Goal: Information Seeking & Learning: Understand process/instructions

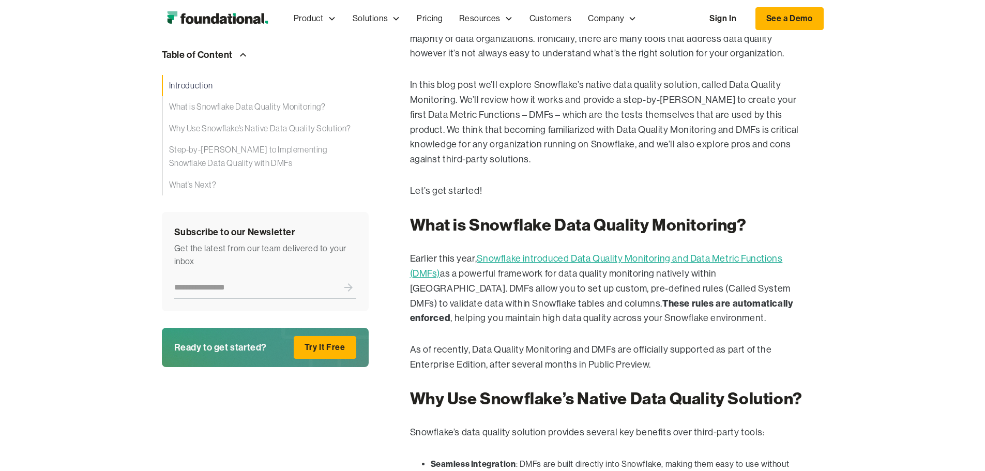
scroll to position [517, 0]
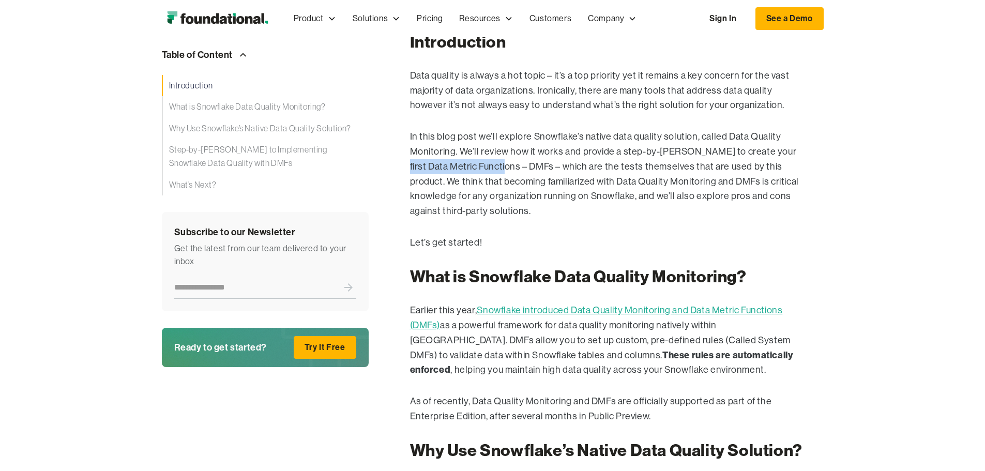
drag, startPoint x: 634, startPoint y: 222, endPoint x: 532, endPoint y: 222, distance: 101.8
click at [532, 219] on p "In this blog post we’ll explore Snowflake’s native data quality solution, calle…" at bounding box center [608, 173] width 397 height 89
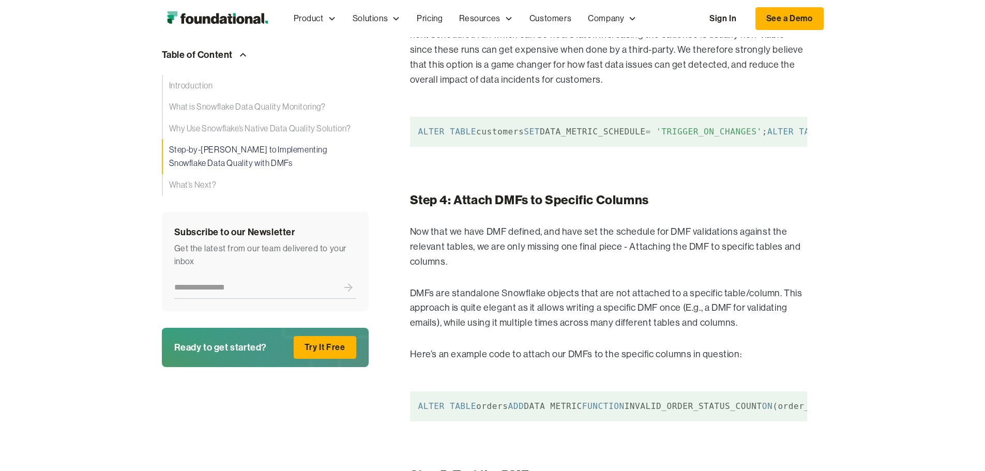
scroll to position [2481, 0]
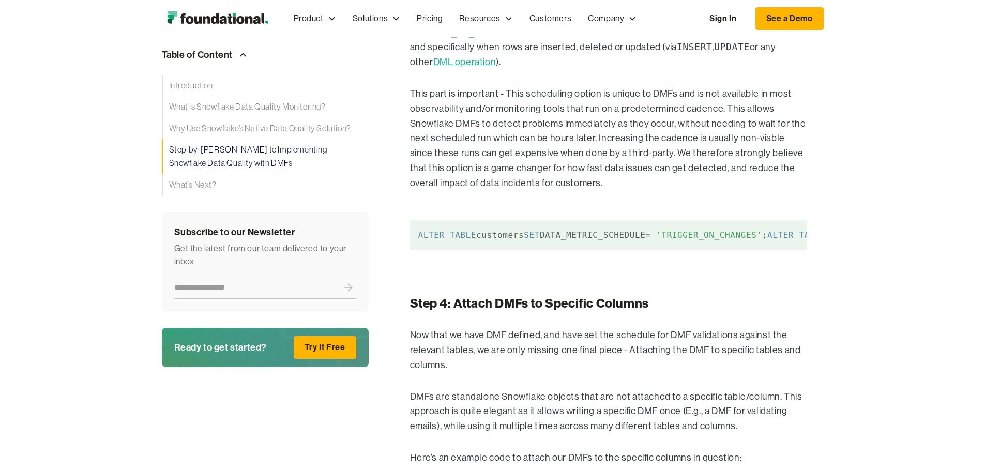
drag, startPoint x: 487, startPoint y: 137, endPoint x: 467, endPoint y: 137, distance: 20.7
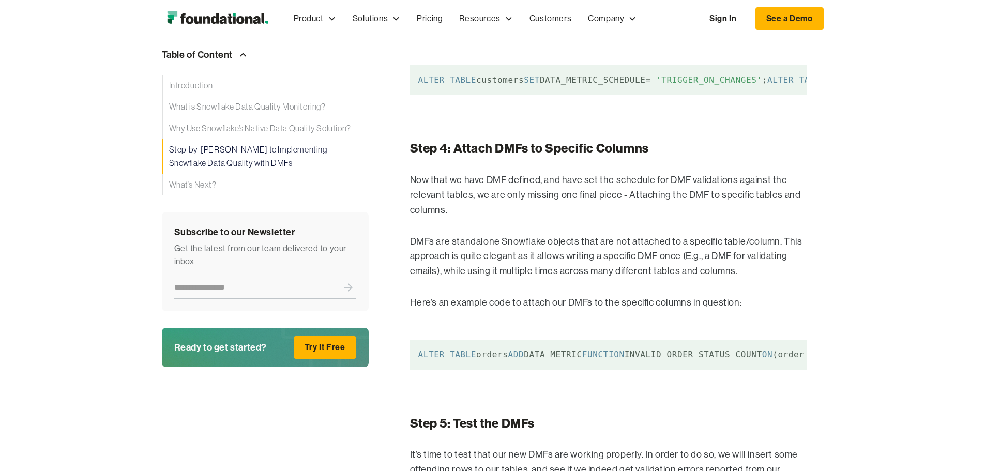
scroll to position [2740, 0]
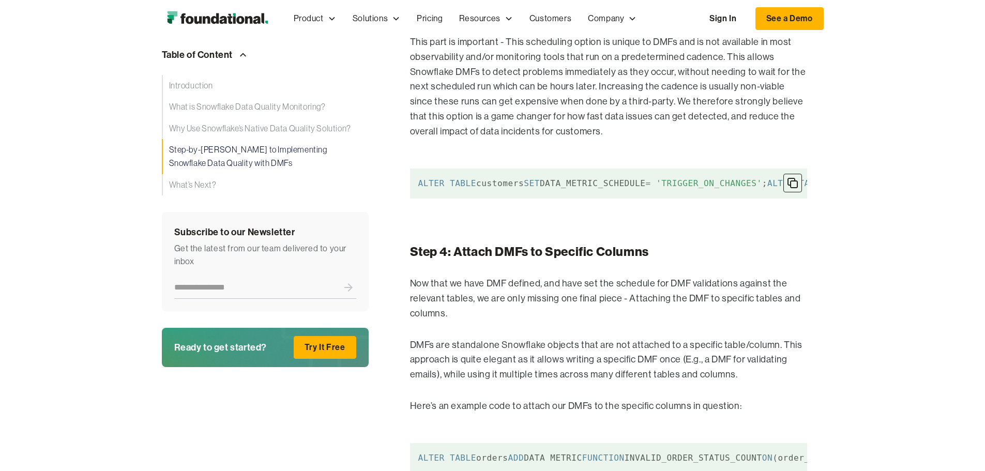
scroll to position [2326, 0]
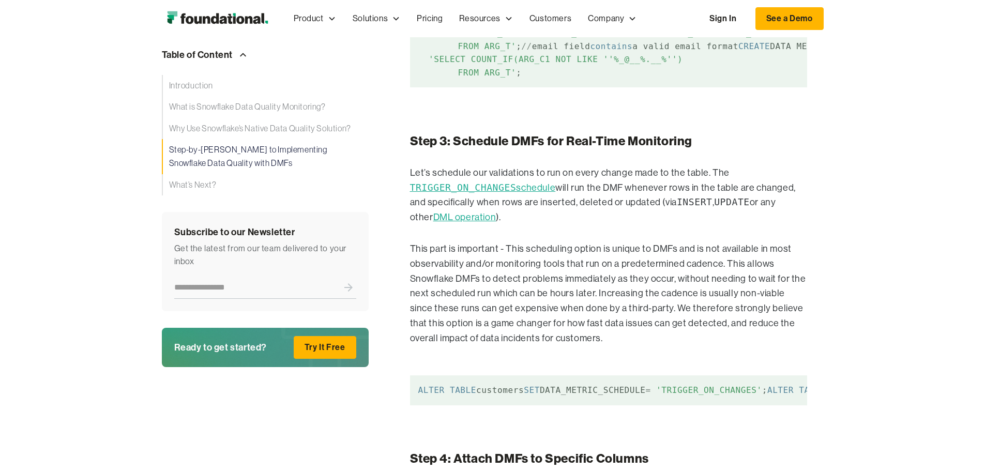
drag, startPoint x: 367, startPoint y: 110, endPoint x: 528, endPoint y: 111, distance: 161.3
click at [528, 87] on code "/ / order_status is an enum that is always set to one of these values : pending…" at bounding box center [608, 32] width 397 height 109
drag, startPoint x: 404, startPoint y: 134, endPoint x: 599, endPoint y: 137, distance: 194.9
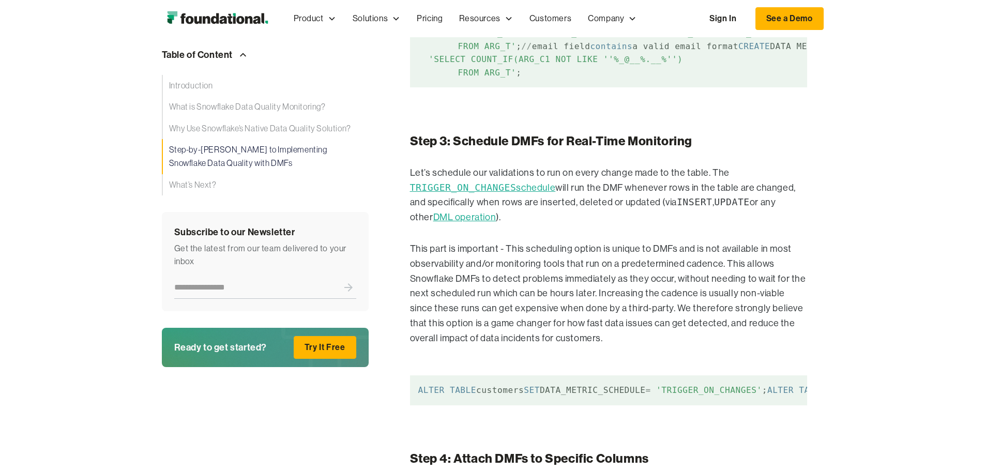
click at [714, 25] on span "'SELECT COUNT_IF(ARG_C1 NOT IN (''pending'', ''in progress'', ''completed'')) F…" at bounding box center [637, 13] width 439 height 23
drag, startPoint x: 451, startPoint y: 147, endPoint x: 349, endPoint y: 98, distance: 113.7
click at [410, 87] on code "/ / order_status is an enum that is always set to one of these values : pending…" at bounding box center [608, 32] width 397 height 109
click at [480, 87] on code "/ / order_status is an enum that is always set to one of these values : pending…" at bounding box center [608, 32] width 397 height 109
click at [418, 87] on code "/ / order_status is an enum that is always set to one of these values : pending…" at bounding box center [608, 32] width 397 height 109
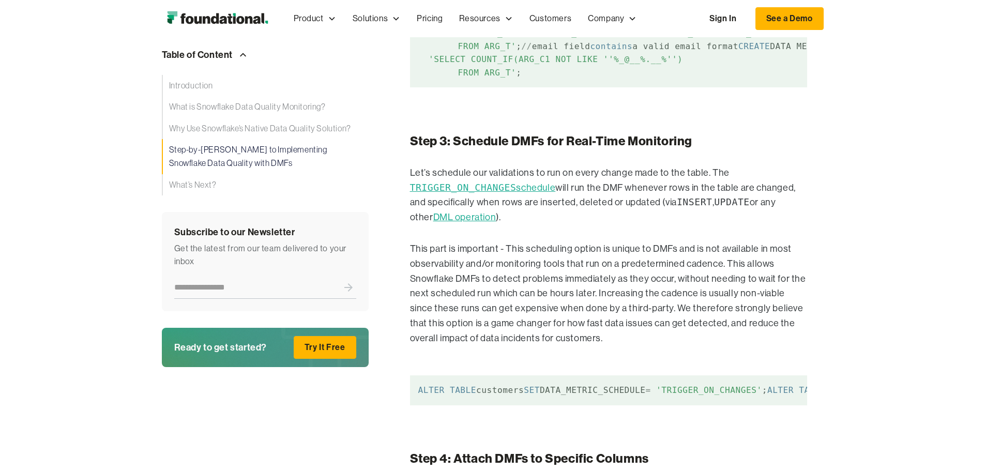
click at [418, 87] on code "/ / order_status is an enum that is always set to one of these values : pending…" at bounding box center [608, 32] width 397 height 109
click at [518, 87] on code "/ / order_status is an enum that is always set to one of these values : pending…" at bounding box center [608, 32] width 397 height 109
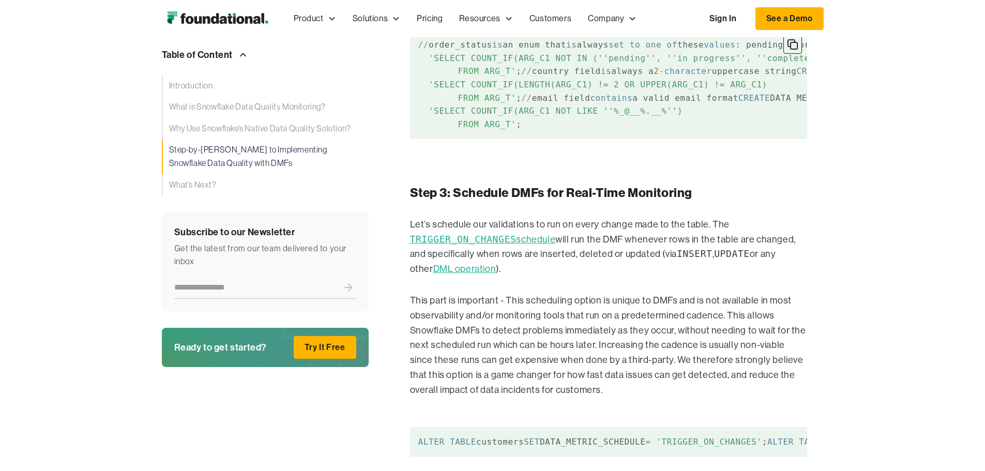
scroll to position [2223, 0]
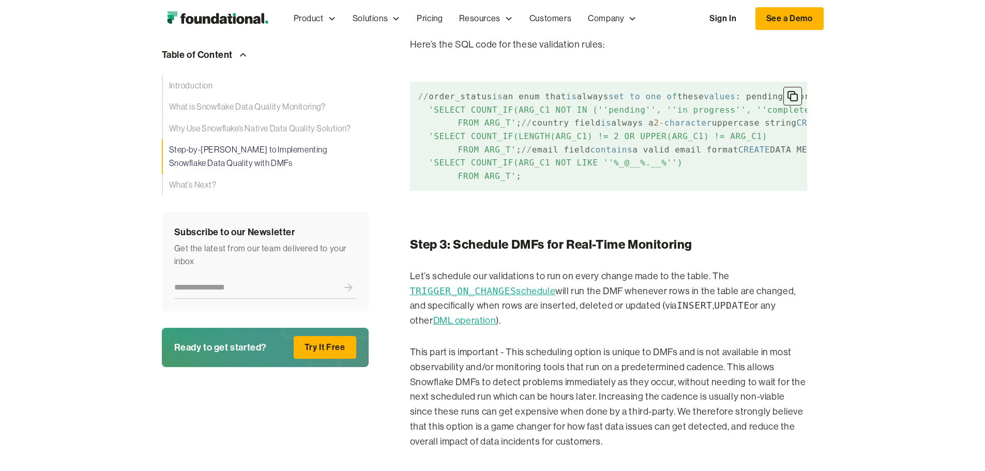
click at [638, 191] on code "/ / order_status is an enum that is always set to one of these values : pending…" at bounding box center [608, 136] width 397 height 109
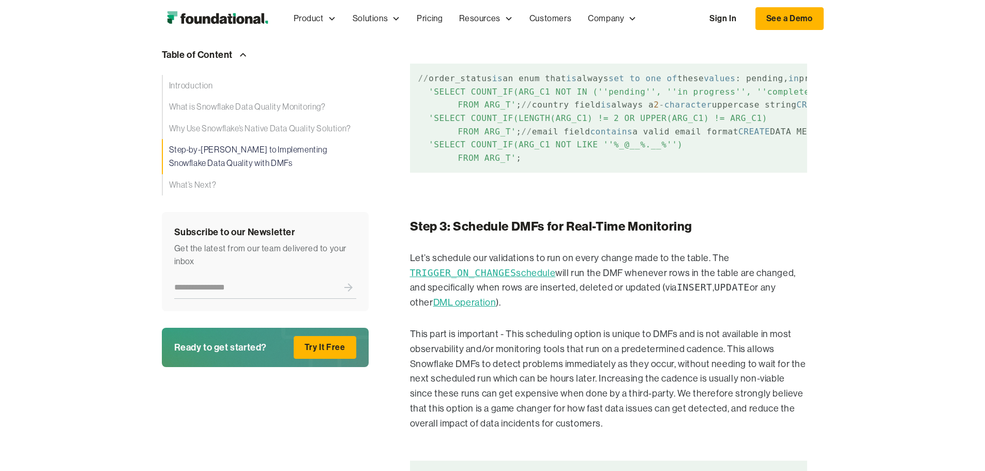
scroll to position [2258, 0]
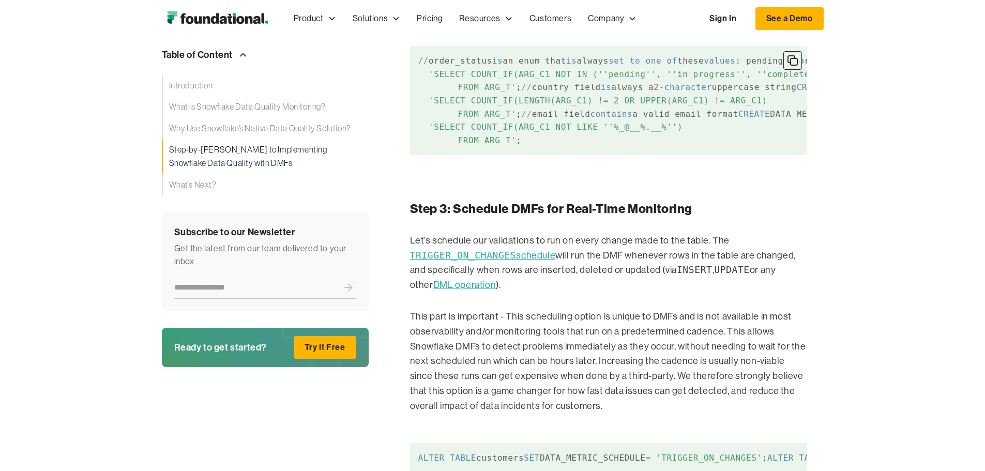
click at [463, 155] on code "/ / order_status is an enum that is always set to one of these values : pending…" at bounding box center [608, 100] width 397 height 109
click at [522, 155] on code "/ / order_status is an enum that is always set to one of these values : pending…" at bounding box center [608, 100] width 397 height 109
drag, startPoint x: 586, startPoint y: 175, endPoint x: 555, endPoint y: 176, distance: 31.0
click at [555, 155] on code "/ / order_status is an enum that is always set to one of these values : pending…" at bounding box center [608, 100] width 397 height 109
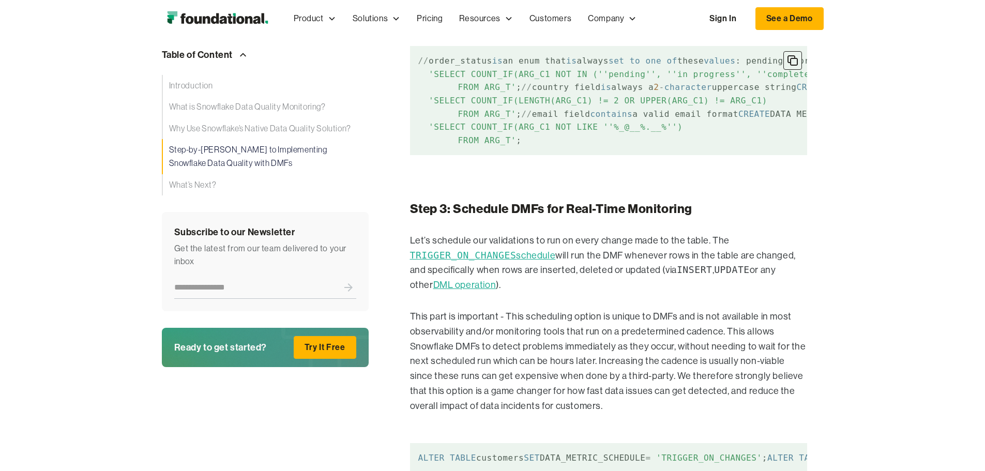
click at [445, 155] on code "/ / order_status is an enum that is always set to one of these values : pending…" at bounding box center [608, 100] width 397 height 109
click at [446, 155] on code "/ / order_status is an enum that is always set to one of these values : pending…" at bounding box center [608, 100] width 397 height 109
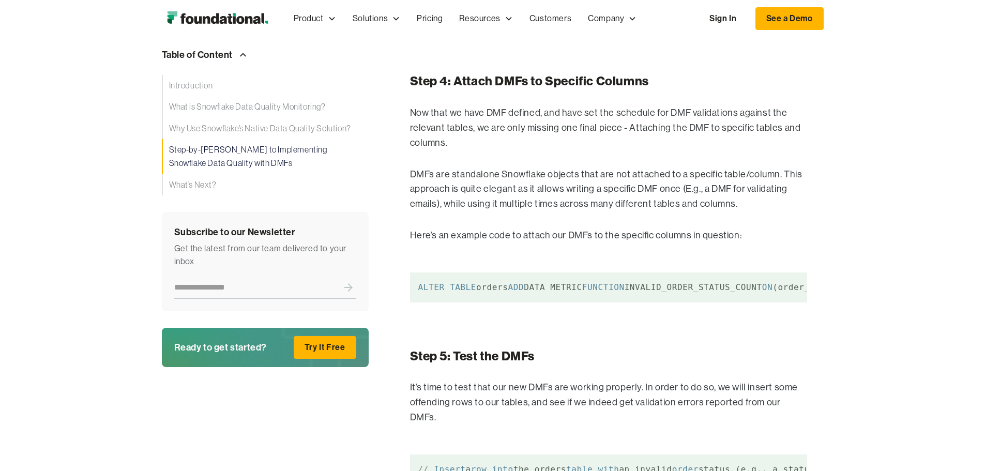
scroll to position [2713, 0]
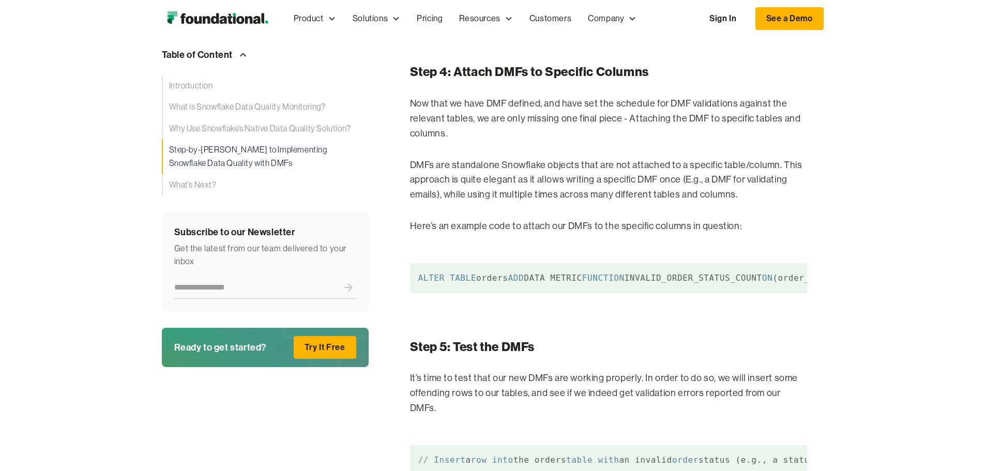
click at [531, 19] on code "ALTER TABLE customers SET DATA_METRIC_SCHEDULE = 'TRIGGER_ON_CHANGES' ; ALTER T…" at bounding box center [608, 4] width 397 height 30
drag, startPoint x: 681, startPoint y: 233, endPoint x: 628, endPoint y: 233, distance: 53.8
click at [656, 8] on span "'TRIGGER_ON_CHANGES'" at bounding box center [709, 3] width 106 height 10
click at [470, 19] on code "ALTER TABLE customers SET DATA_METRIC_SCHEDULE = 'TRIGGER_ON_CHANGES' ; ALTER T…" at bounding box center [608, 4] width 397 height 30
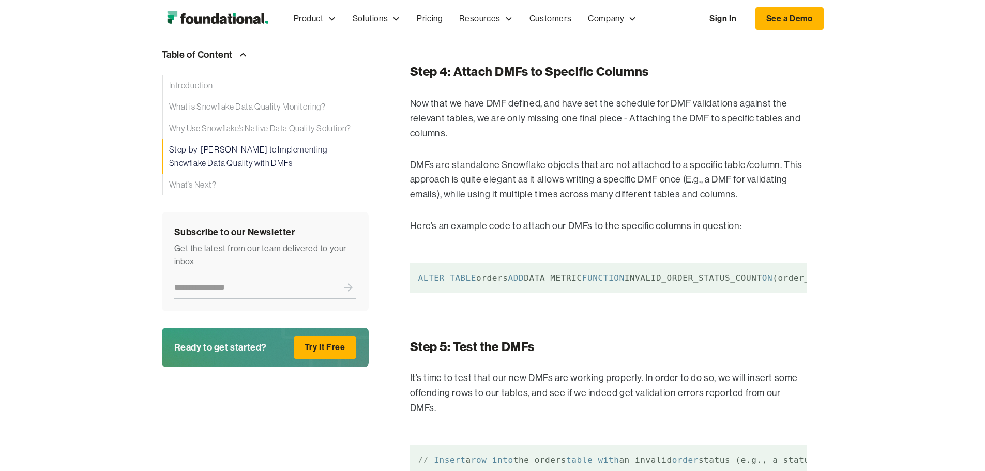
click at [470, 19] on code "ALTER TABLE customers SET DATA_METRIC_SCHEDULE = 'TRIGGER_ON_CHANGES' ; ALTER T…" at bounding box center [608, 4] width 397 height 30
click at [574, 19] on code "ALTER TABLE customers SET DATA_METRIC_SCHEDULE = 'TRIGGER_ON_CHANGES' ; ALTER T…" at bounding box center [608, 4] width 397 height 30
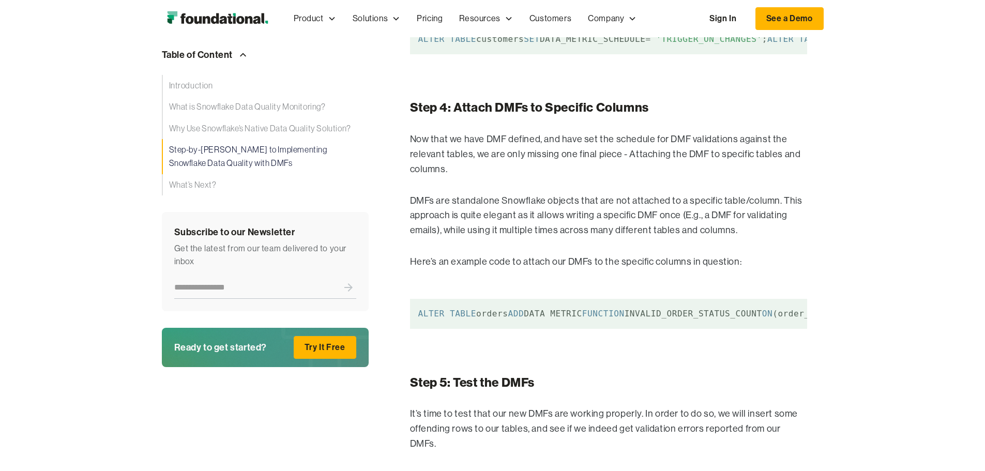
scroll to position [2686, 0]
